Goal: Find specific page/section: Find specific page/section

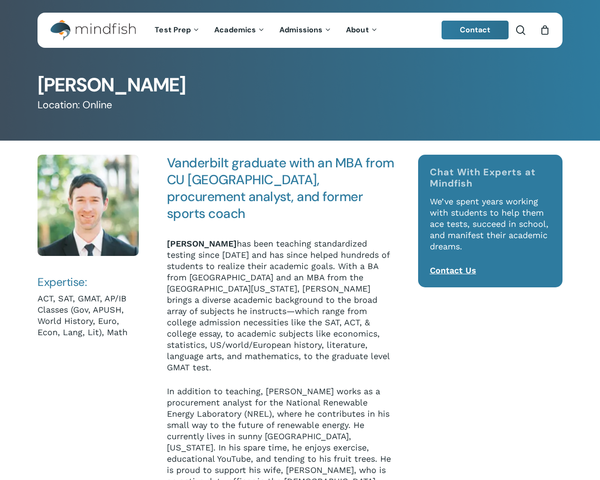
scroll to position [314, 0]
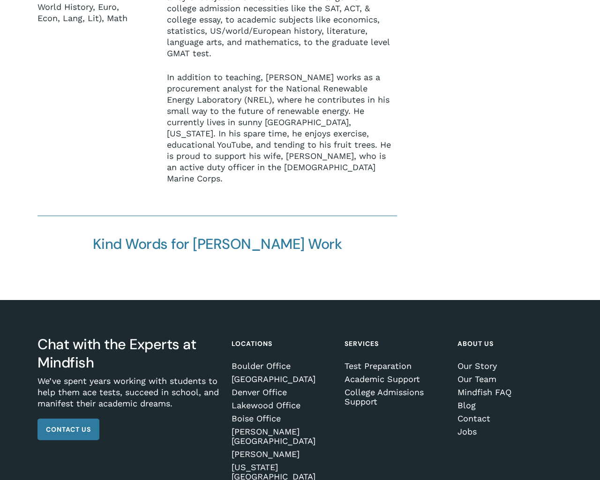
scroll to position [314, 0]
type input "***"
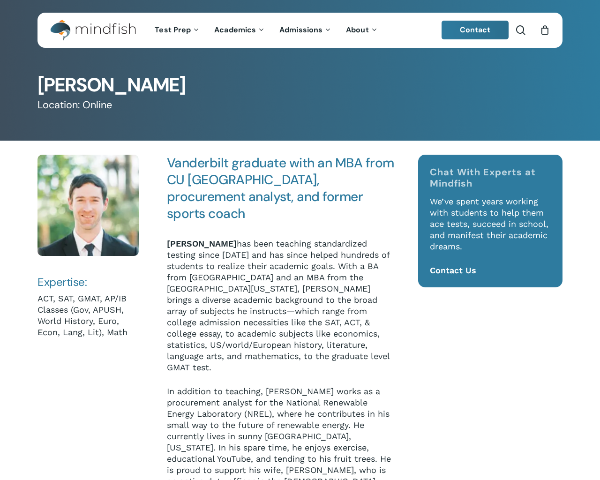
scroll to position [314, 0]
